Goal: Find specific page/section: Find specific page/section

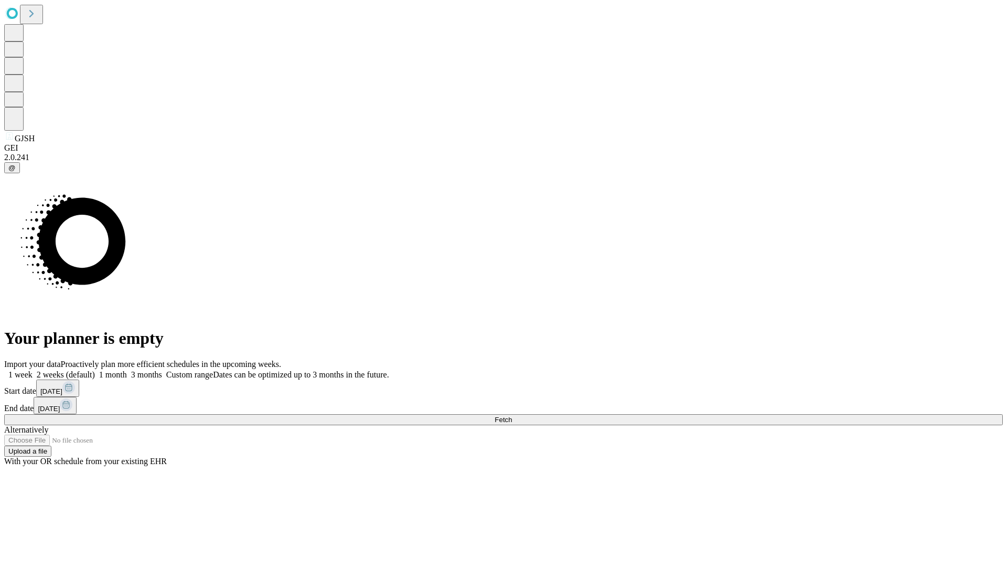
click at [512, 416] on span "Fetch" at bounding box center [503, 420] width 17 height 8
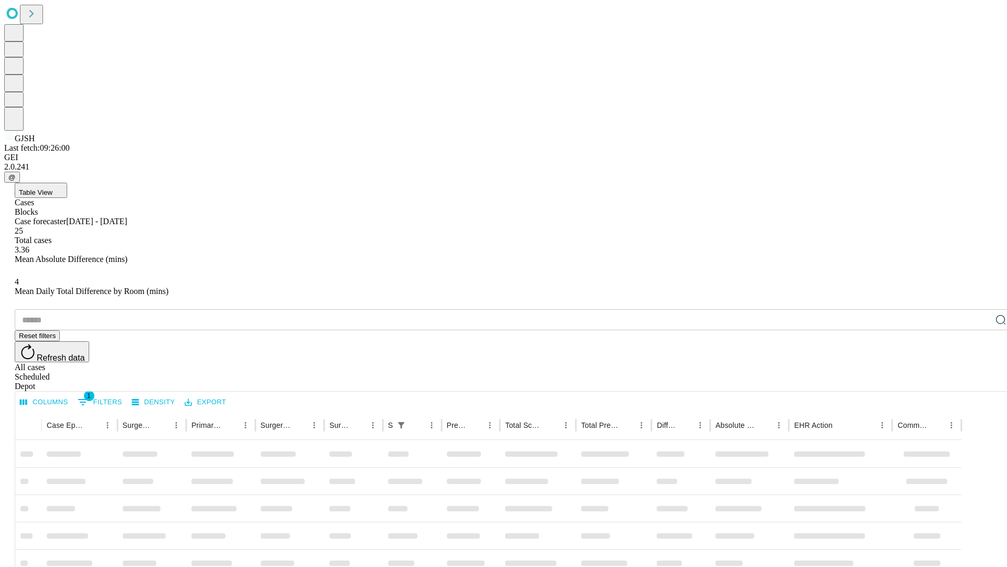
click at [980, 381] on div "Depot" at bounding box center [514, 385] width 999 height 9
